Goal: Task Accomplishment & Management: Complete application form

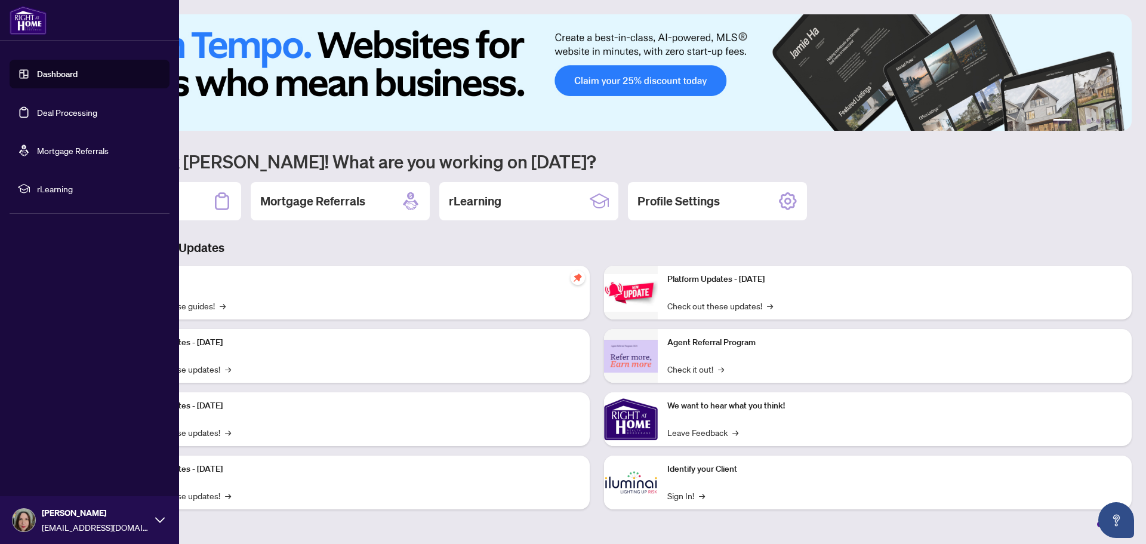
click at [44, 112] on link "Deal Processing" at bounding box center [67, 112] width 60 height 11
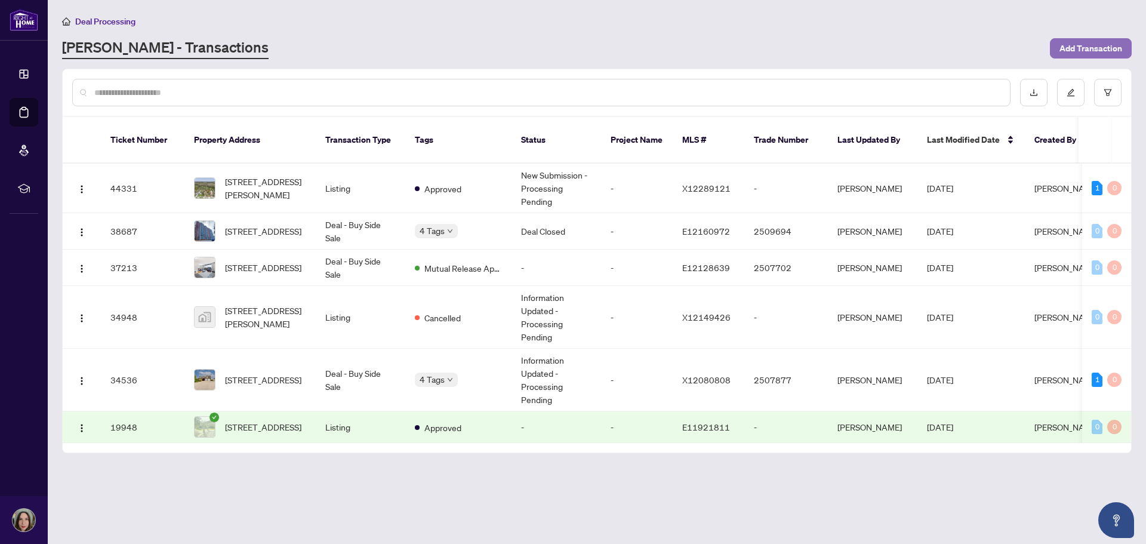
click at [1078, 47] on span "Add Transaction" at bounding box center [1091, 48] width 63 height 19
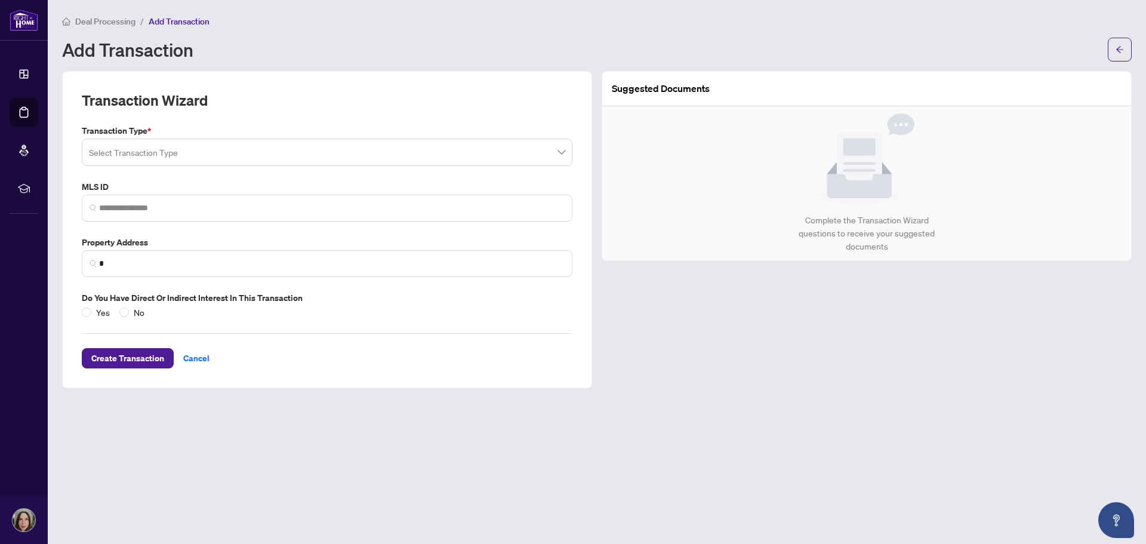
click at [192, 149] on input "search" at bounding box center [322, 154] width 466 height 26
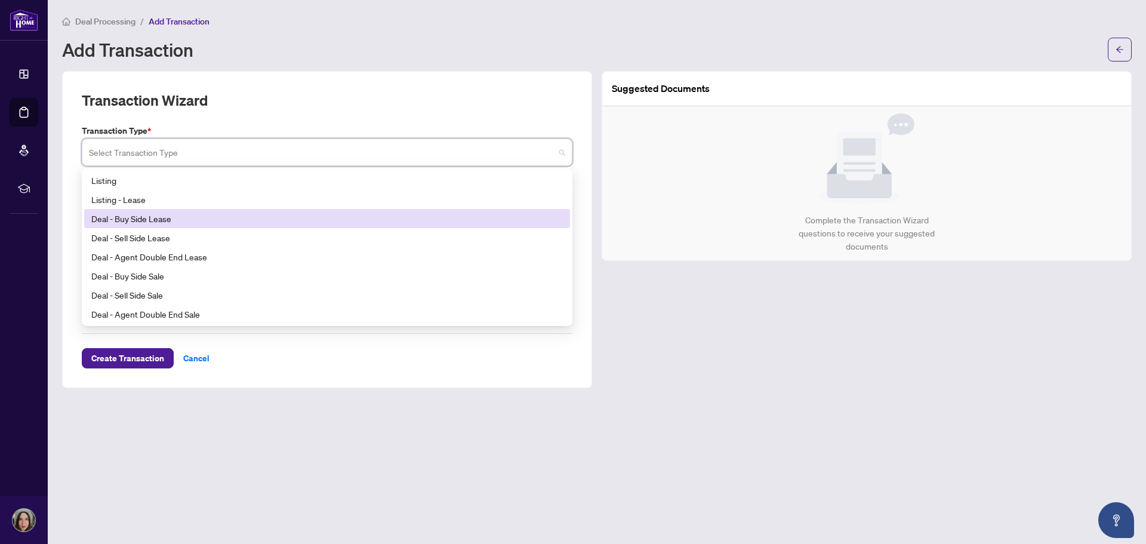
click at [148, 220] on div "Deal - Buy Side Lease" at bounding box center [327, 218] width 472 height 13
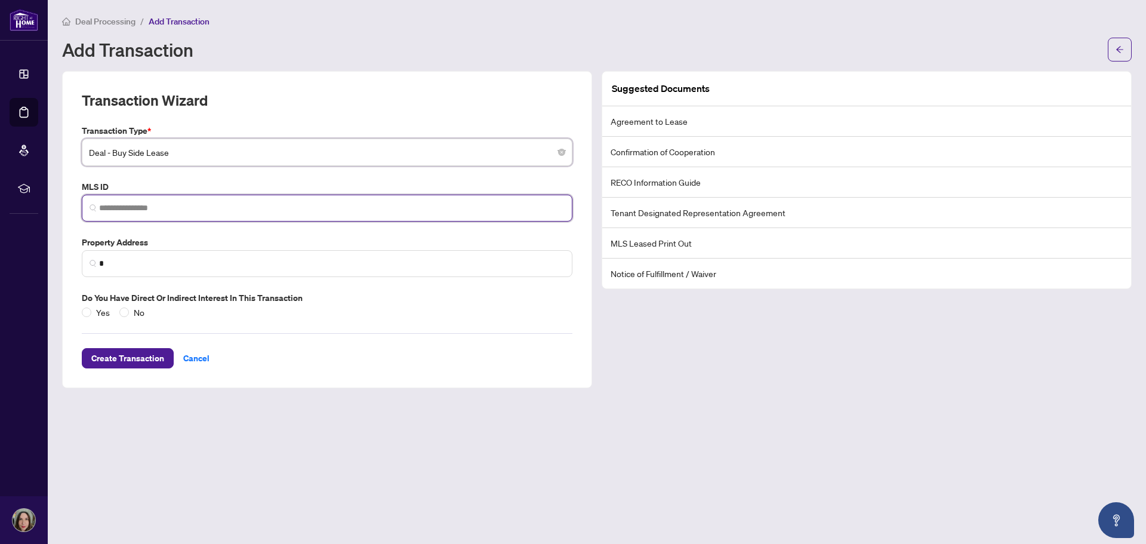
click at [193, 212] on input "search" at bounding box center [332, 208] width 466 height 13
click at [130, 210] on input "search" at bounding box center [332, 208] width 466 height 13
